Goal: Information Seeking & Learning: Learn about a topic

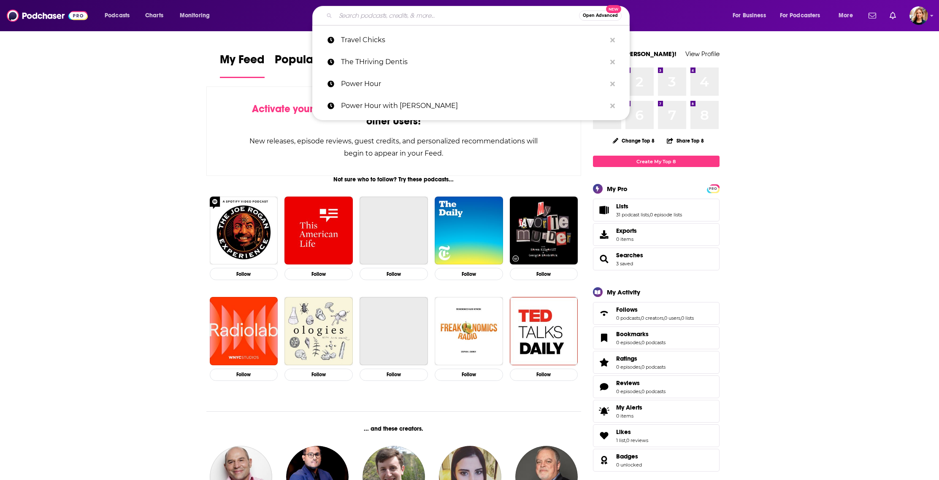
click at [398, 14] on input "Search podcasts, credits, & more..." at bounding box center [458, 16] width 244 height 14
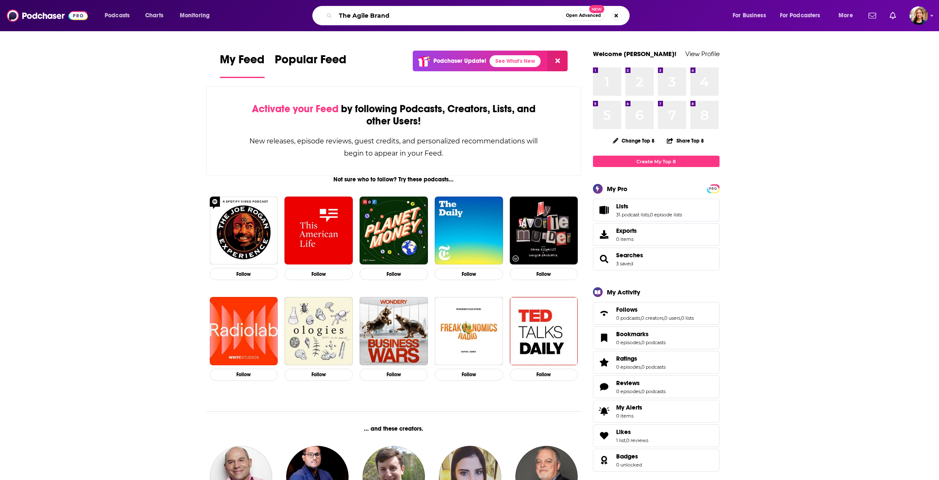
type input "The Agile Brand"
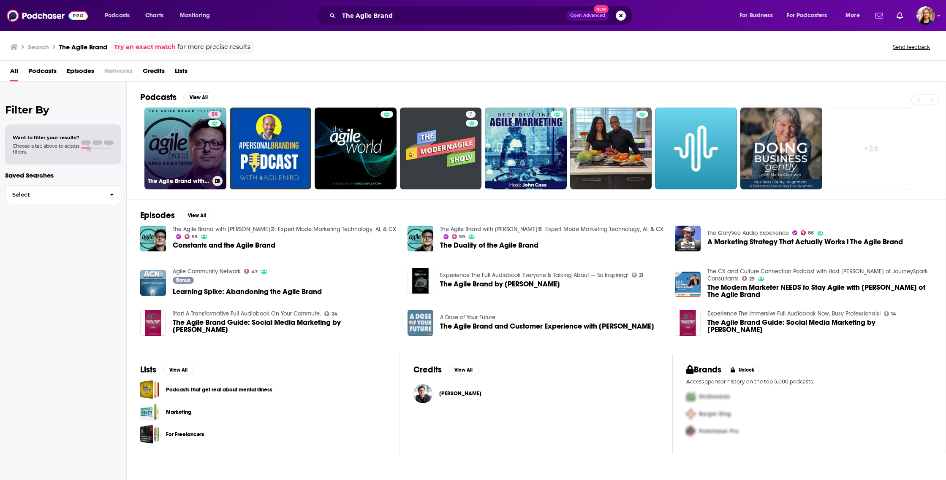
click at [197, 132] on link "59 The Agile Brand with [PERSON_NAME]®: Expert Mode Marketing Technology, AI, &…" at bounding box center [185, 149] width 82 height 82
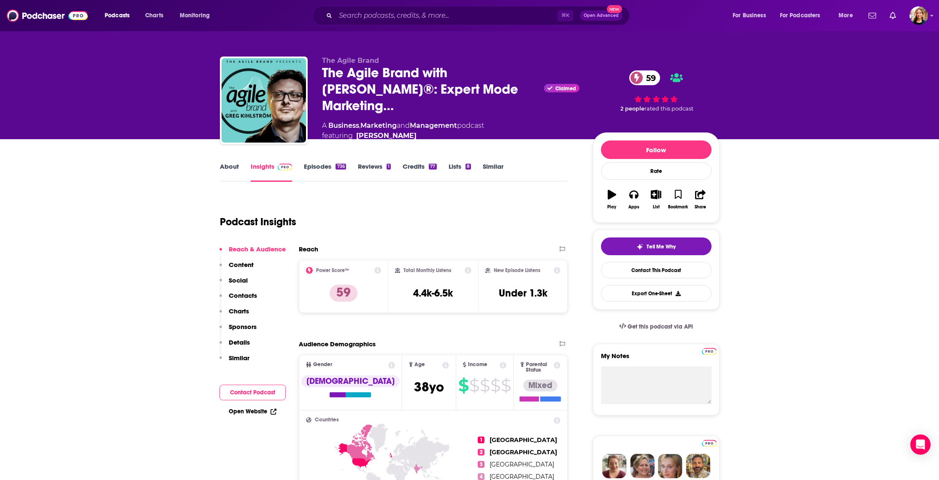
click at [500, 366] on icon at bounding box center [503, 365] width 7 height 7
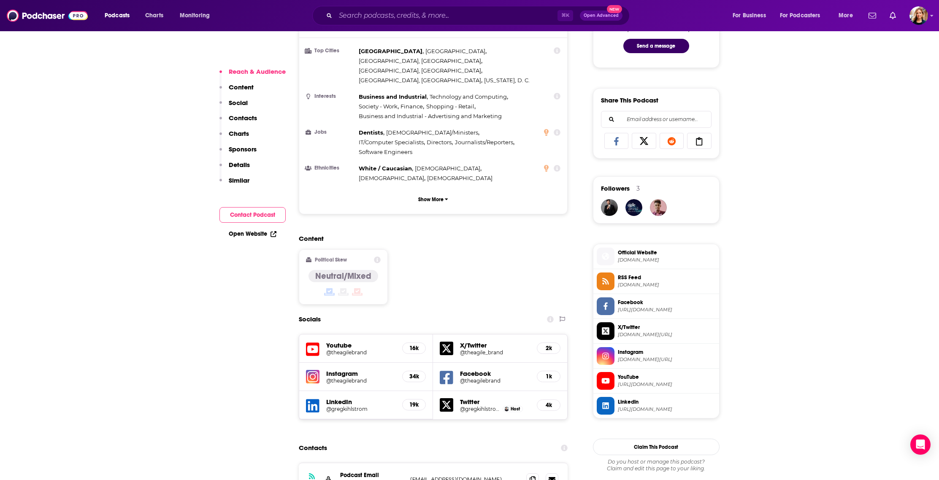
scroll to position [681, 0]
